Goal: Entertainment & Leisure: Consume media (video, audio)

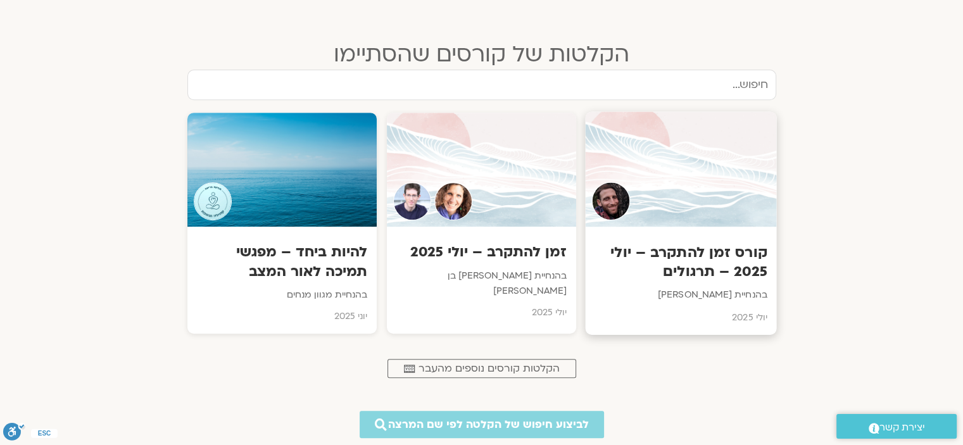
click at [693, 257] on h3 "קורס זמן להתקרב – יולי 2025 – תרגולים" at bounding box center [681, 262] width 172 height 39
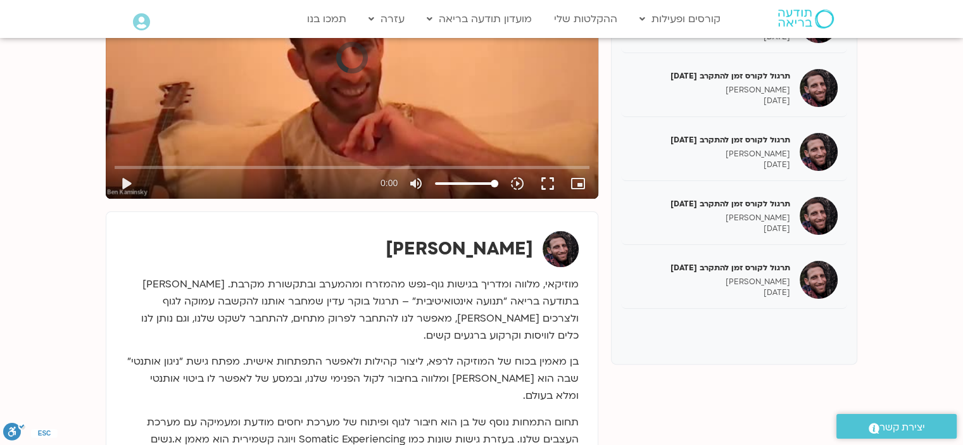
scroll to position [283, 0]
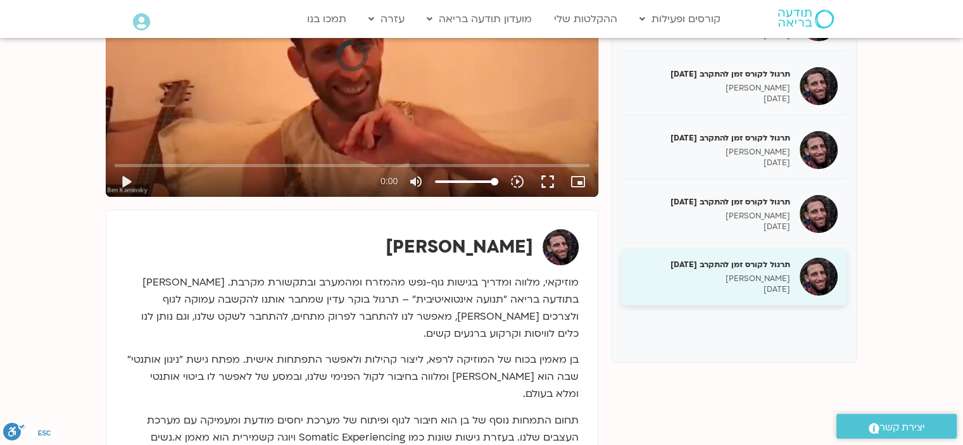
click at [717, 272] on div "תרגול לקורס זמן להתקרב [DATE] [PERSON_NAME] [DATE]" at bounding box center [711, 277] width 160 height 36
